Goal: Information Seeking & Learning: Learn about a topic

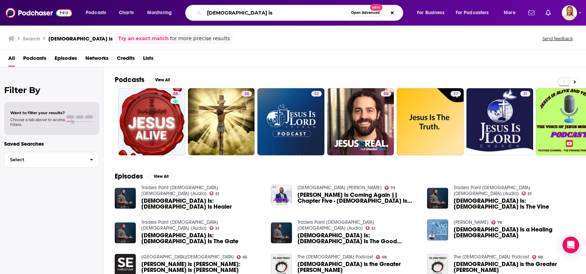
click at [236, 13] on input "[DEMOGRAPHIC_DATA] is" at bounding box center [276, 12] width 144 height 11
drag, startPoint x: 234, startPoint y: 12, endPoint x: 198, endPoint y: 9, distance: 36.5
click at [198, 9] on div "[DEMOGRAPHIC_DATA] is Open Advanced New" at bounding box center [294, 13] width 218 height 16
type input "the confessionals"
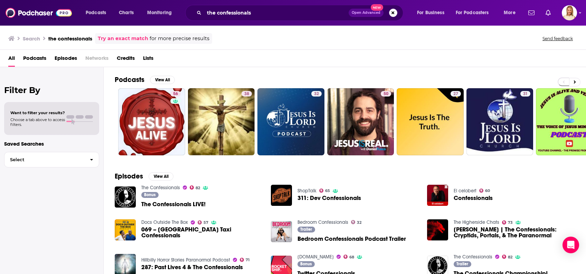
click at [39, 58] on span "Podcasts" at bounding box center [34, 60] width 23 height 14
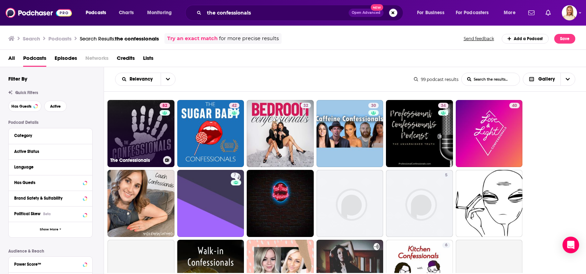
click at [157, 139] on link "82 The Confessionals" at bounding box center [140, 133] width 67 height 67
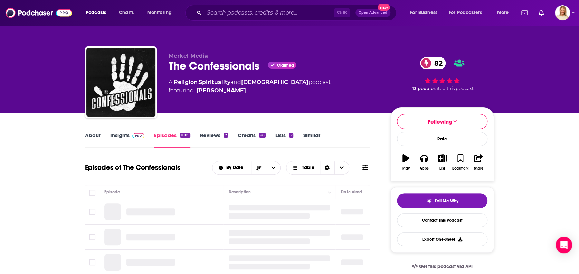
click at [126, 134] on link "Insights" at bounding box center [127, 140] width 34 height 16
